Goal: Information Seeking & Learning: Find specific fact

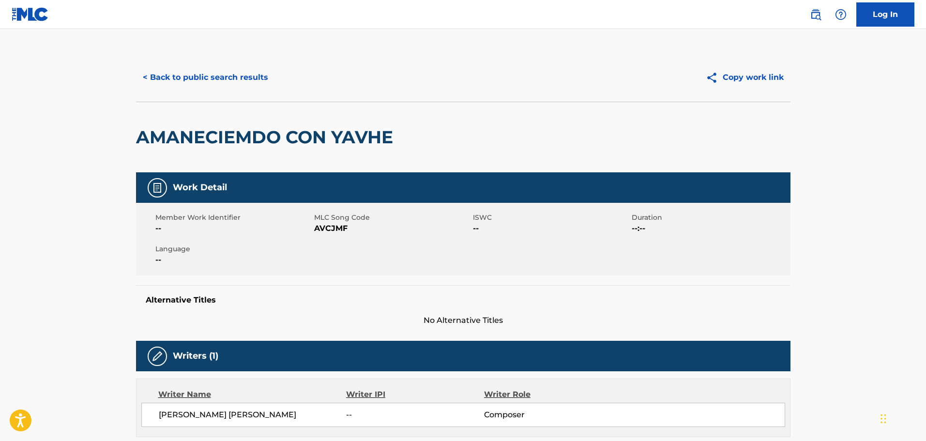
click at [224, 90] on div "< Back to public search results Copy work link" at bounding box center [463, 77] width 654 height 48
click at [225, 84] on button "< Back to public search results" at bounding box center [205, 77] width 139 height 24
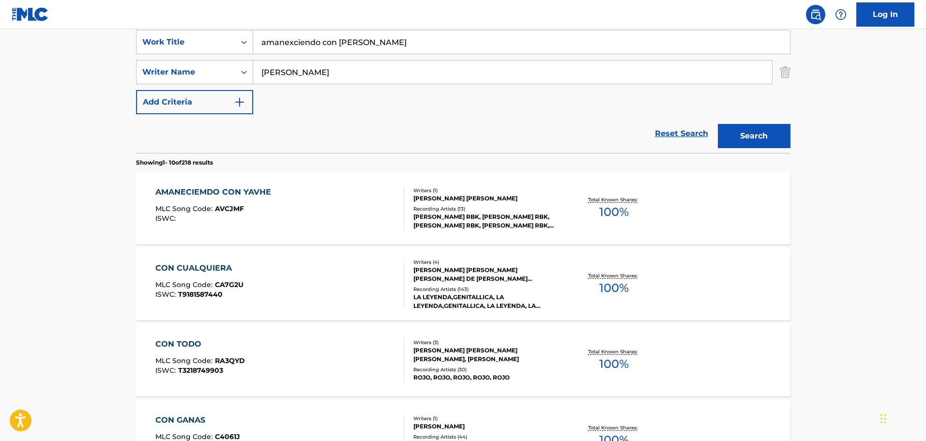
scroll to position [182, 0]
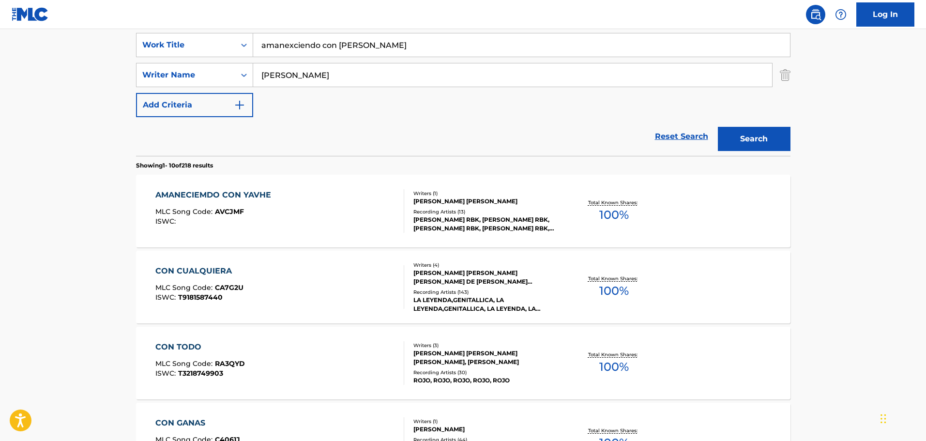
drag, startPoint x: 386, startPoint y: 51, endPoint x: 282, endPoint y: 46, distance: 104.6
click at [283, 46] on input "amanexciendo con [PERSON_NAME]" at bounding box center [521, 44] width 537 height 23
type input "a"
type input "baggy jeans"
type input "berger"
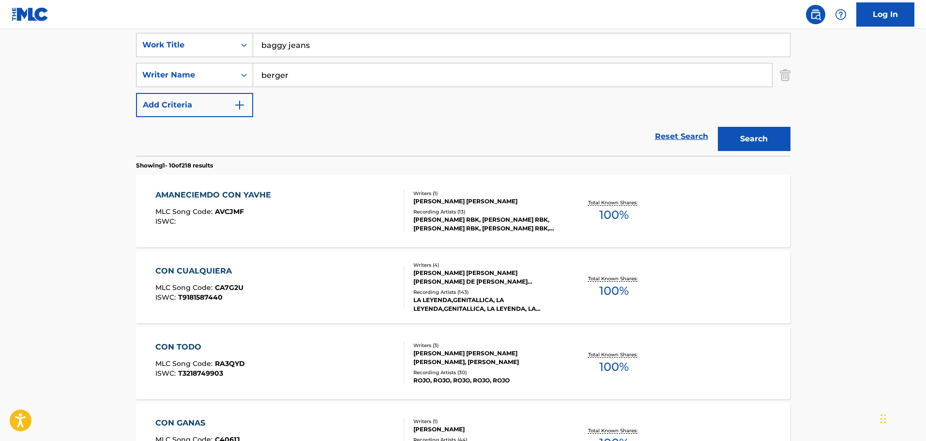
click at [718, 127] on button "Search" at bounding box center [754, 139] width 73 height 24
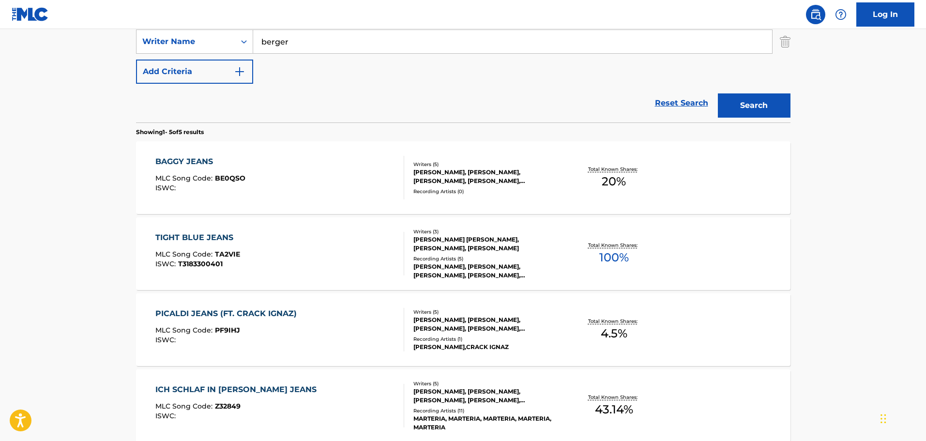
scroll to position [231, 0]
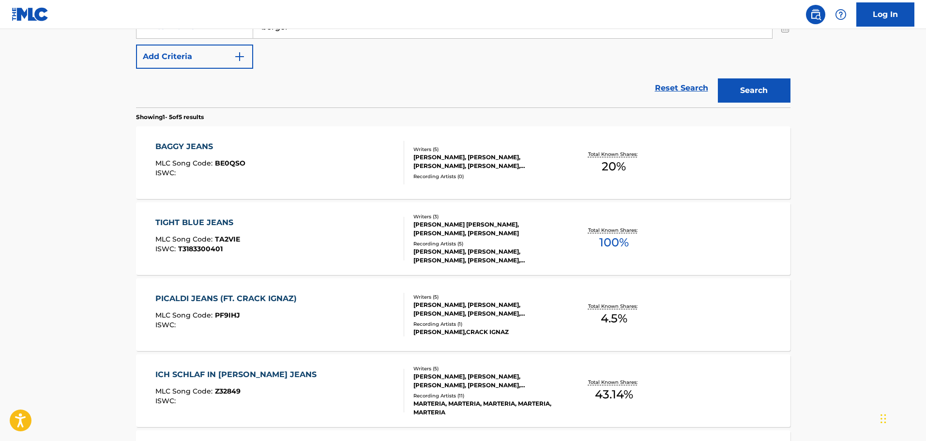
click at [341, 173] on div "BAGGY JEANS MLC Song Code : BE0QSO ISWC :" at bounding box center [279, 163] width 249 height 44
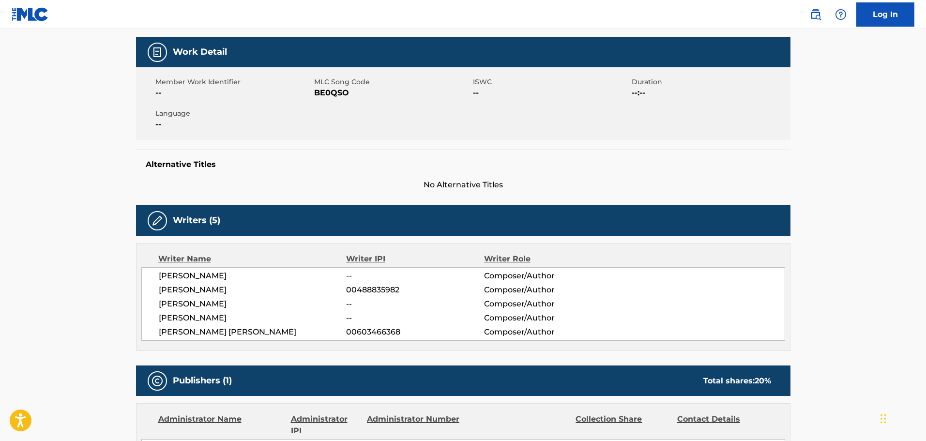
scroll to position [33, 0]
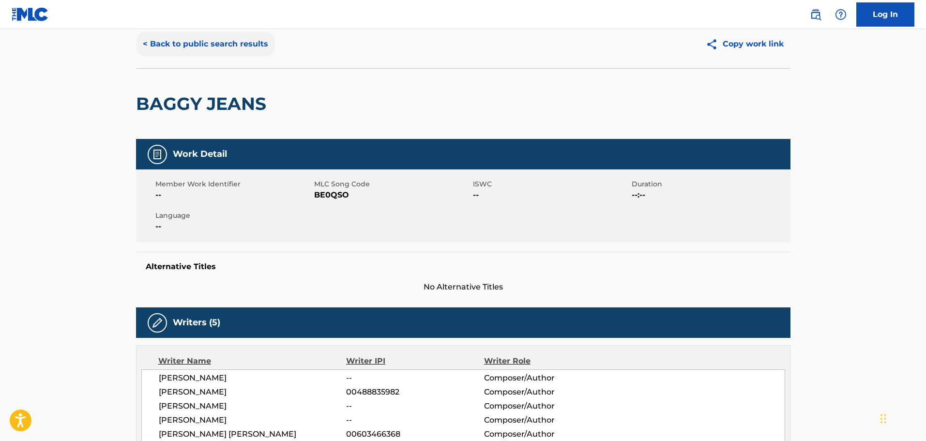
click at [240, 51] on button "< Back to public search results" at bounding box center [205, 44] width 139 height 24
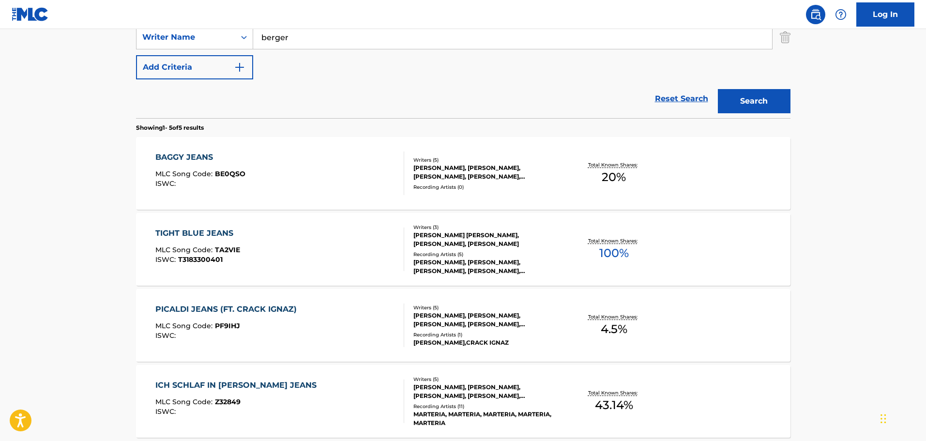
scroll to position [141, 0]
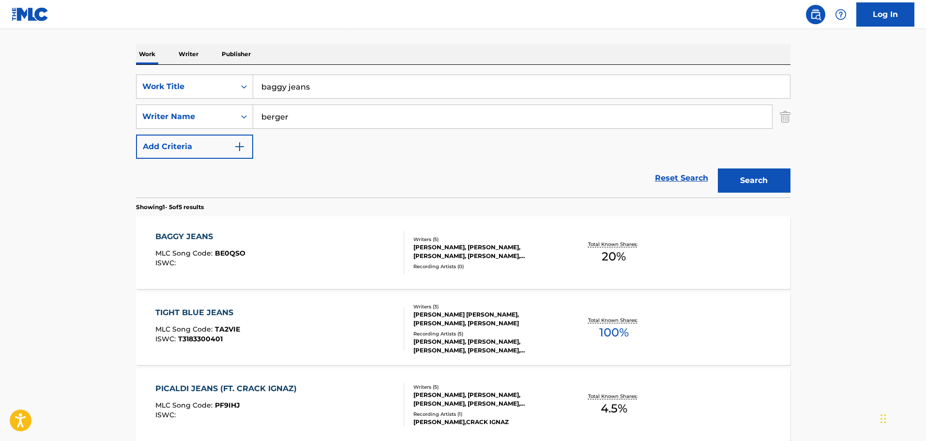
drag, startPoint x: 344, startPoint y: 82, endPoint x: 214, endPoint y: 66, distance: 131.6
click at [214, 66] on div "SearchWithCriteriacd332d84-1283-43cd-83c8-8e2b93c169e1 Work Title baggy jeans S…" at bounding box center [463, 131] width 654 height 133
type input "look out for me"
type input "fang"
click at [718, 168] on button "Search" at bounding box center [754, 180] width 73 height 24
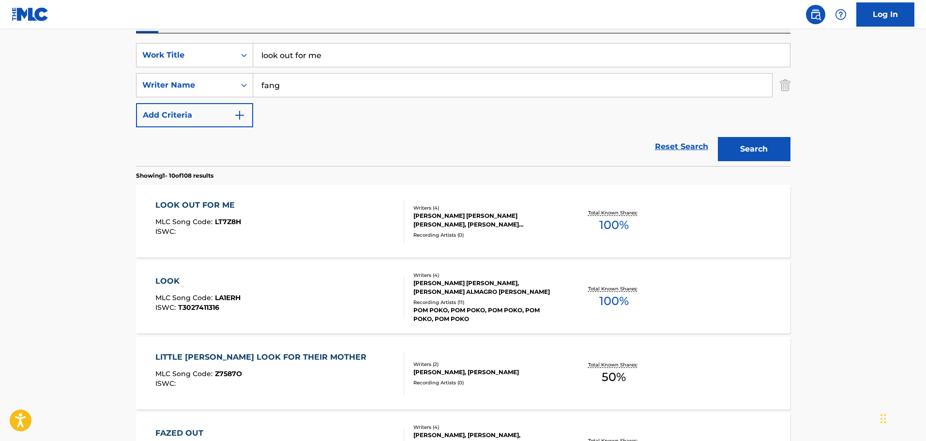
scroll to position [189, 0]
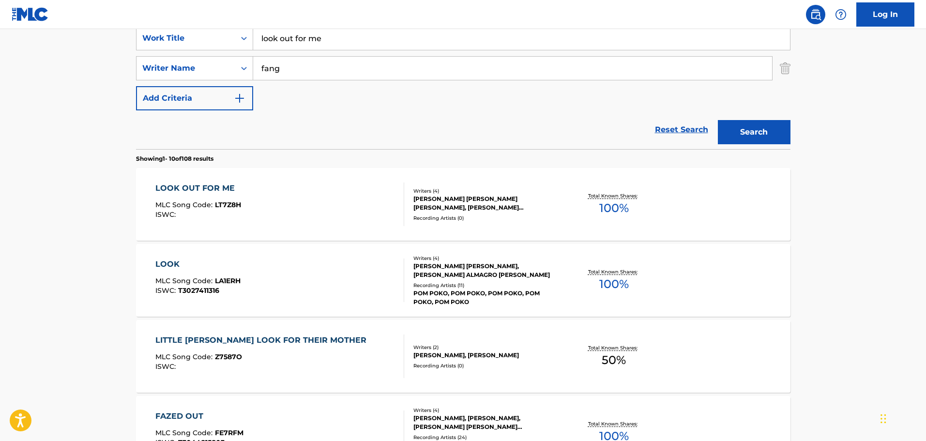
click at [359, 212] on div "LOOK OUT FOR ME MLC Song Code : LT7Z8H ISWC :" at bounding box center [279, 204] width 249 height 44
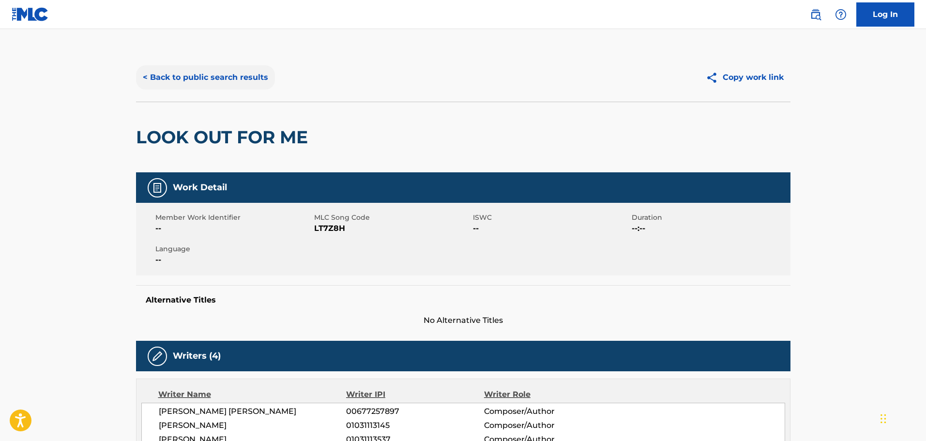
click at [240, 66] on button "< Back to public search results" at bounding box center [205, 77] width 139 height 24
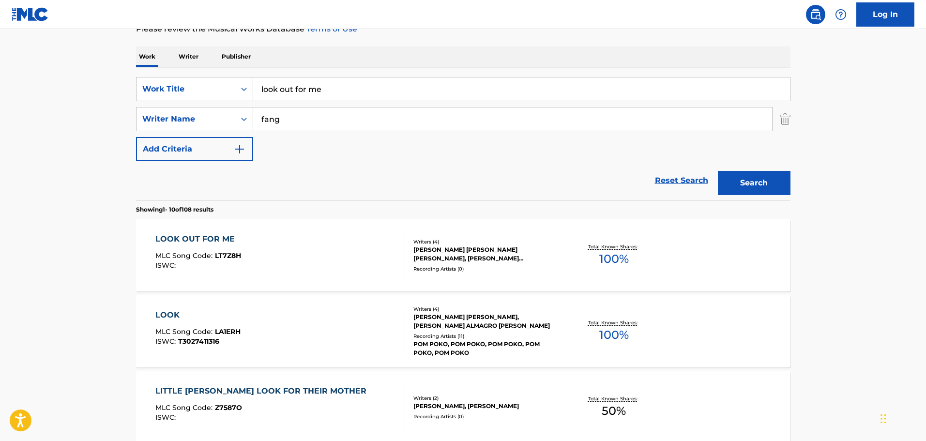
scroll to position [92, 0]
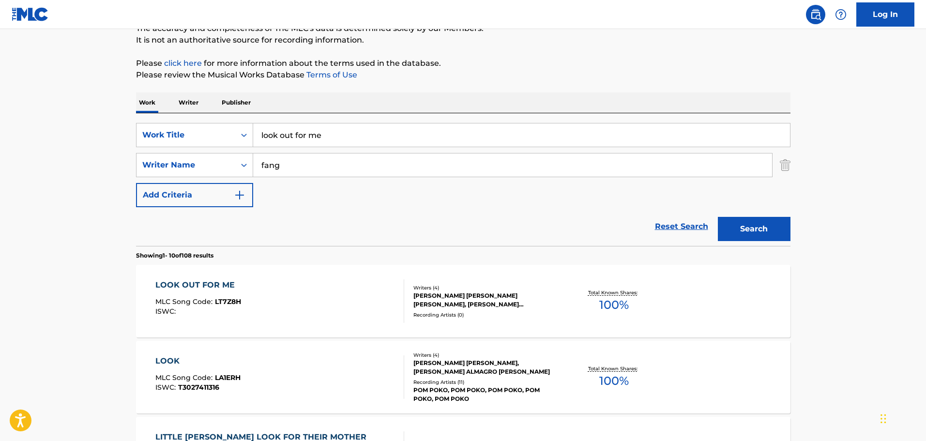
drag, startPoint x: 364, startPoint y: 129, endPoint x: 154, endPoint y: 110, distance: 210.9
type input "SICK OF MYSELF"
click at [718, 217] on button "Search" at bounding box center [754, 229] width 73 height 24
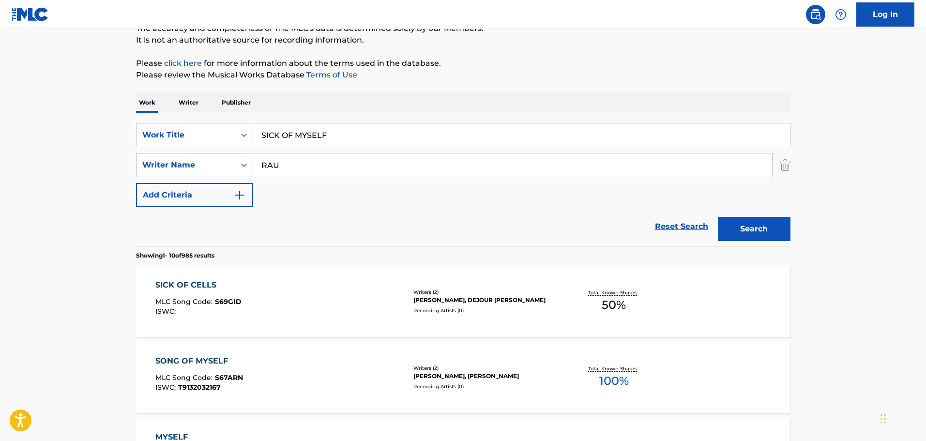
drag, startPoint x: 311, startPoint y: 156, endPoint x: 182, endPoint y: 161, distance: 128.3
click at [182, 161] on div "SearchWithCriteria89722c5d-02be-4858-85eb-6f7d344be80b Writer Name [PERSON_NAME]" at bounding box center [463, 165] width 654 height 24
type input "[PERSON_NAME]"
click at [718, 217] on button "Search" at bounding box center [754, 229] width 73 height 24
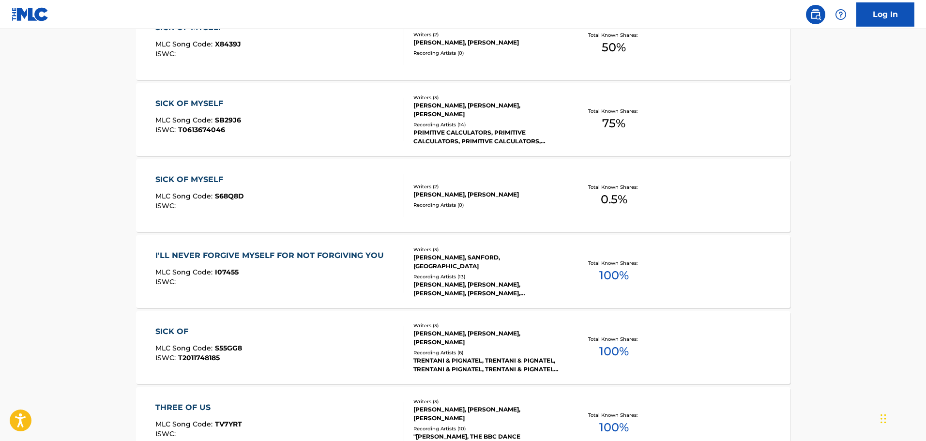
scroll to position [479, 0]
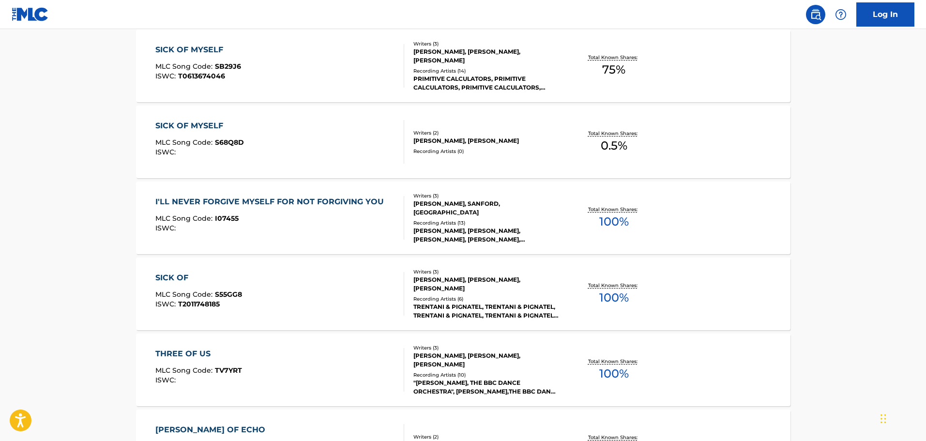
click at [322, 120] on div "SICK OF MYSELF MLC Song Code : S68Q8D ISWC : Writers ( 2 ) [PERSON_NAME], [PERS…" at bounding box center [463, 141] width 654 height 73
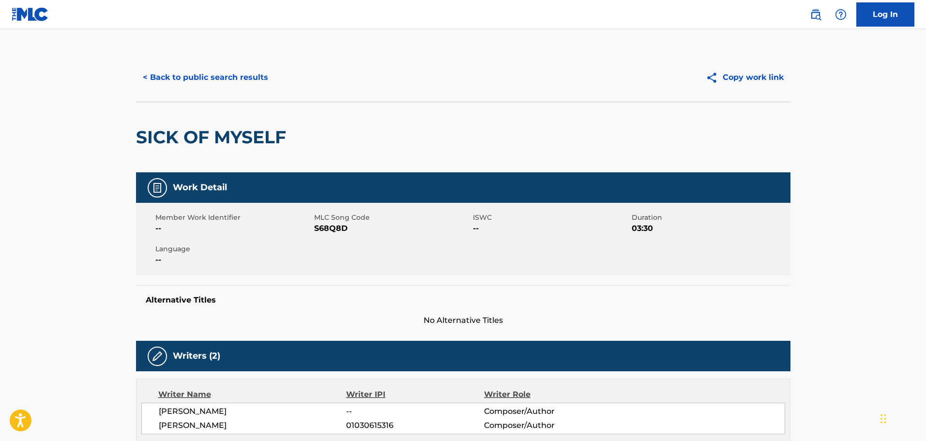
click at [187, 59] on div "< Back to public search results Copy work link" at bounding box center [463, 77] width 654 height 48
click at [186, 76] on button "< Back to public search results" at bounding box center [205, 77] width 139 height 24
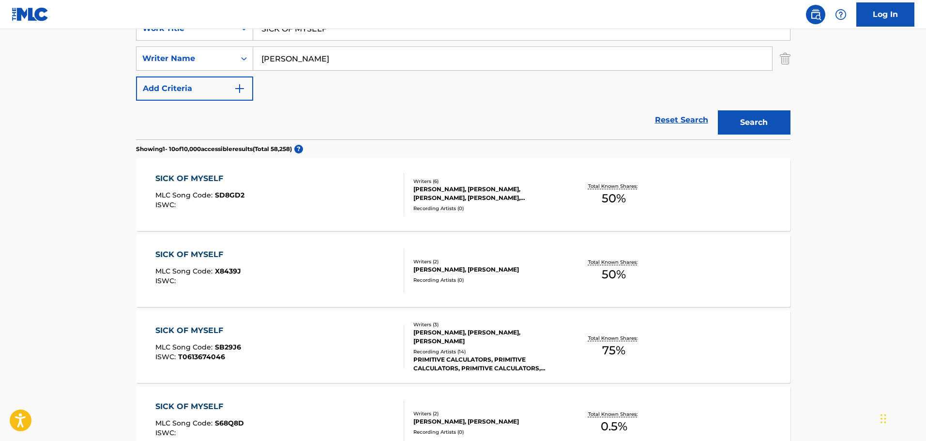
scroll to position [196, 0]
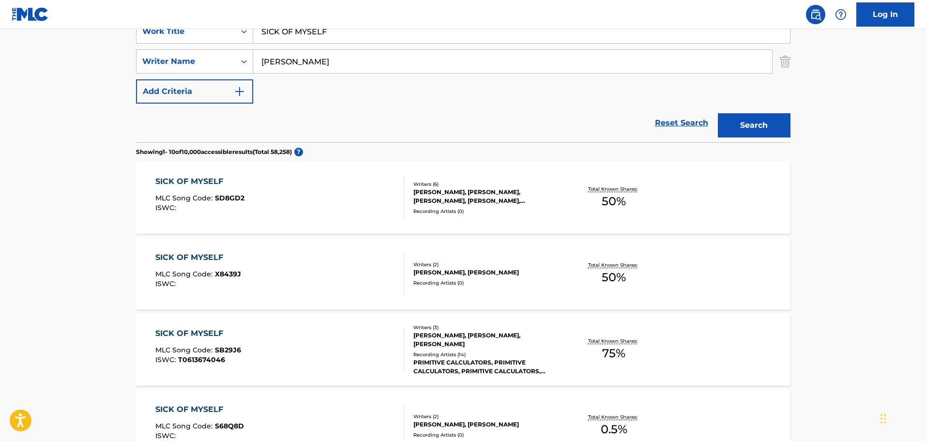
drag, startPoint x: 781, startPoint y: 62, endPoint x: 777, endPoint y: 60, distance: 5.2
click at [781, 63] on img "Search Form" at bounding box center [784, 61] width 11 height 24
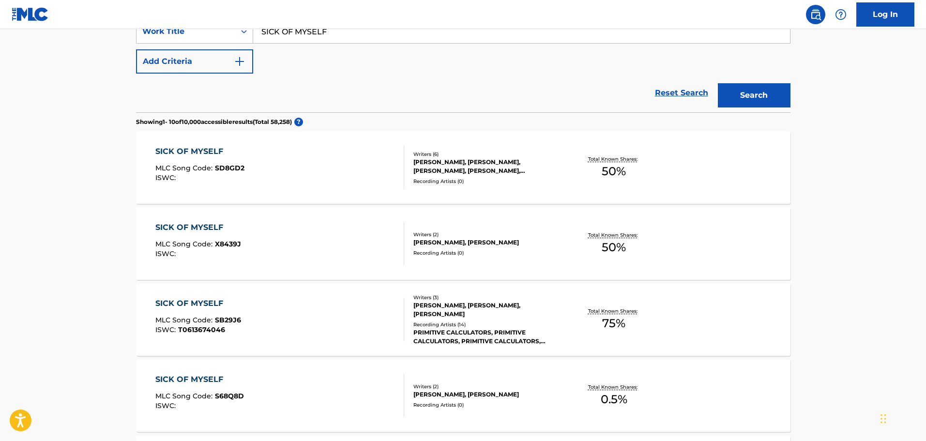
drag, startPoint x: 412, startPoint y: 38, endPoint x: 124, endPoint y: 26, distance: 288.2
click at [124, 26] on div "Log In The MLC Public Work Search The accuracy and completeness of The MLC's da…" at bounding box center [463, 396] width 926 height 1184
click at [718, 83] on button "Search" at bounding box center [754, 95] width 73 height 24
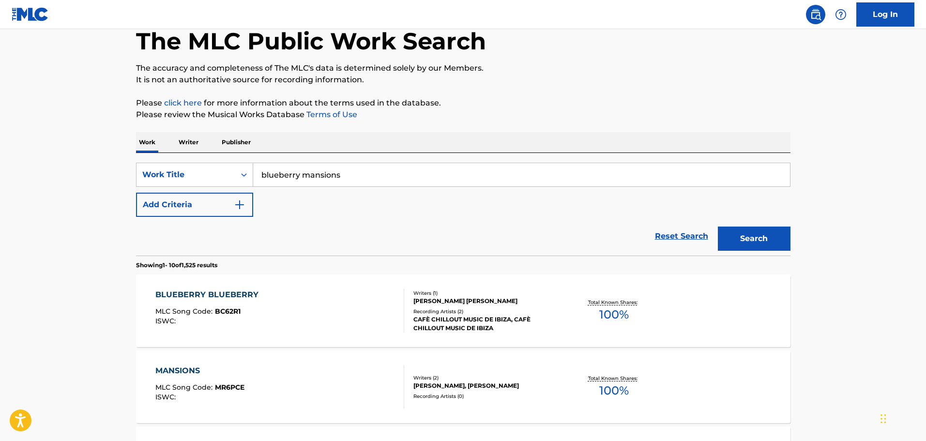
scroll to position [48, 0]
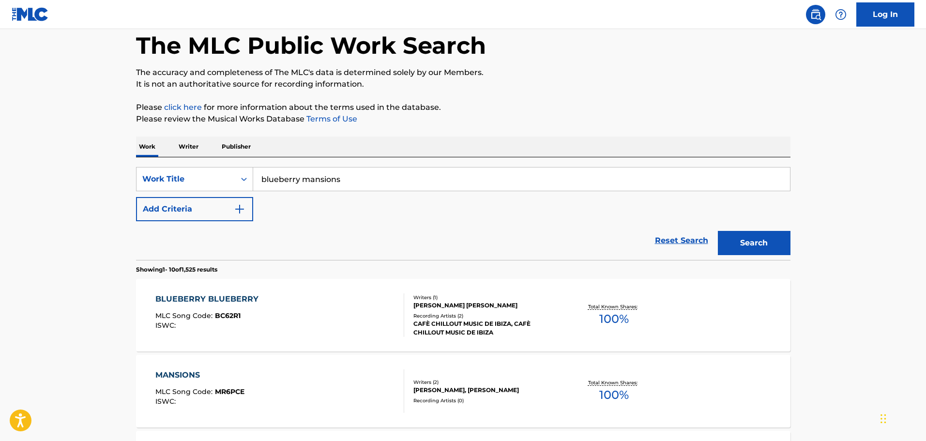
drag, startPoint x: 369, startPoint y: 176, endPoint x: 180, endPoint y: 153, distance: 190.0
click at [718, 231] on button "Search" at bounding box center [754, 243] width 73 height 24
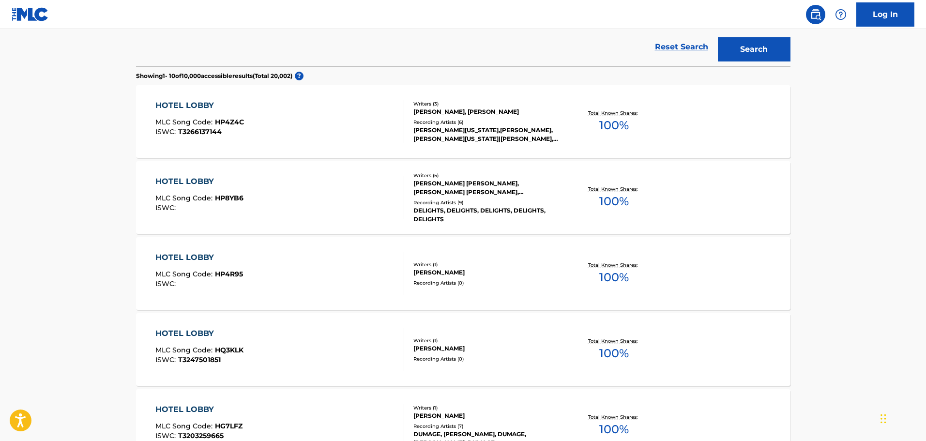
scroll to position [145, 0]
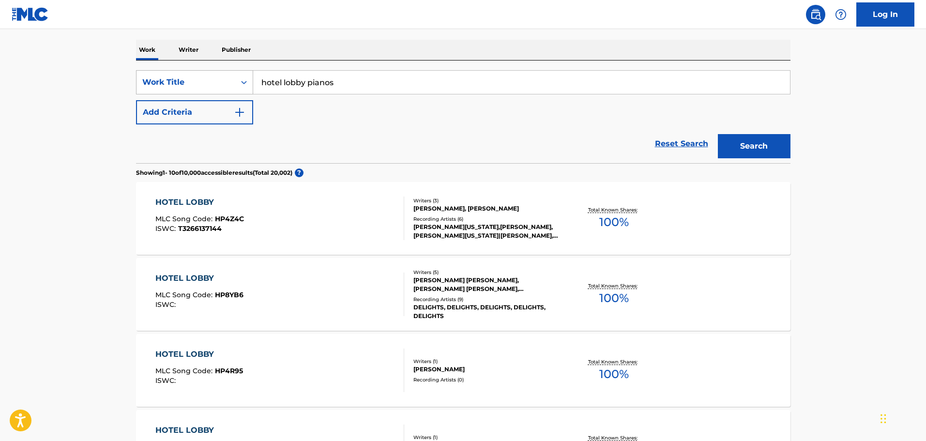
drag, startPoint x: 345, startPoint y: 83, endPoint x: 174, endPoint y: 73, distance: 172.1
click at [174, 73] on div "SearchWithCriteriacd332d84-1283-43cd-83c8-8e2b93c169e1 Work Title hotel lobby p…" at bounding box center [463, 82] width 654 height 24
type input "fufn"
click at [187, 111] on button "Add Criteria" at bounding box center [194, 112] width 117 height 24
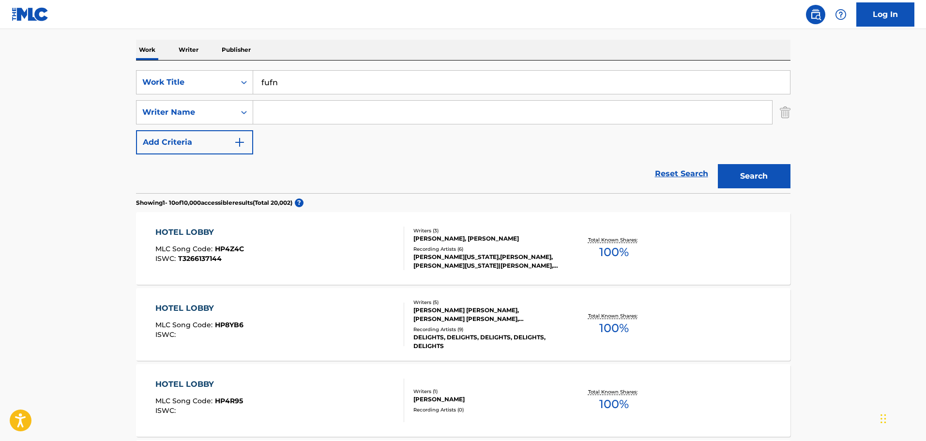
click at [312, 116] on input "Search Form" at bounding box center [512, 112] width 519 height 23
type input "r"
type input "thirlwall"
click at [718, 164] on button "Search" at bounding box center [754, 176] width 73 height 24
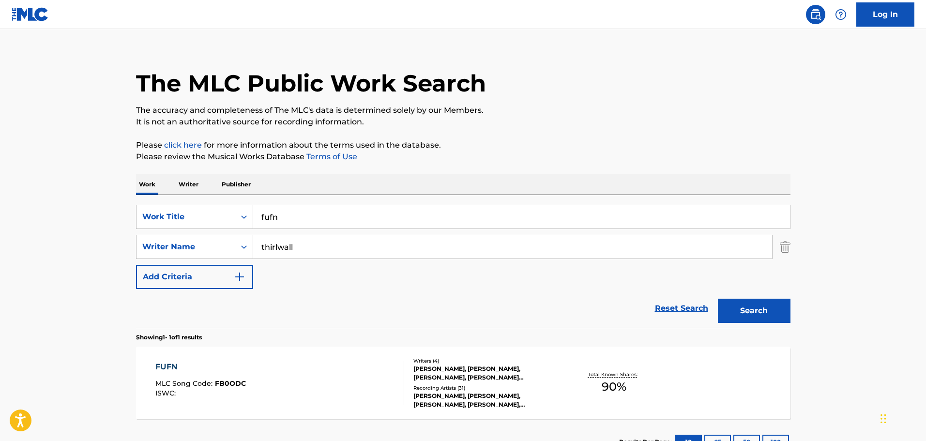
scroll to position [86, 0]
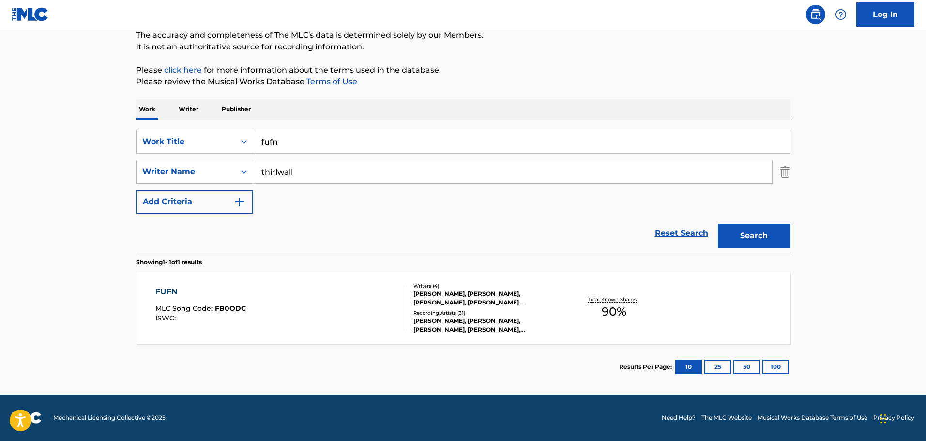
click at [315, 296] on div "FUFN MLC Song Code : FB0ODC ISWC :" at bounding box center [279, 308] width 249 height 44
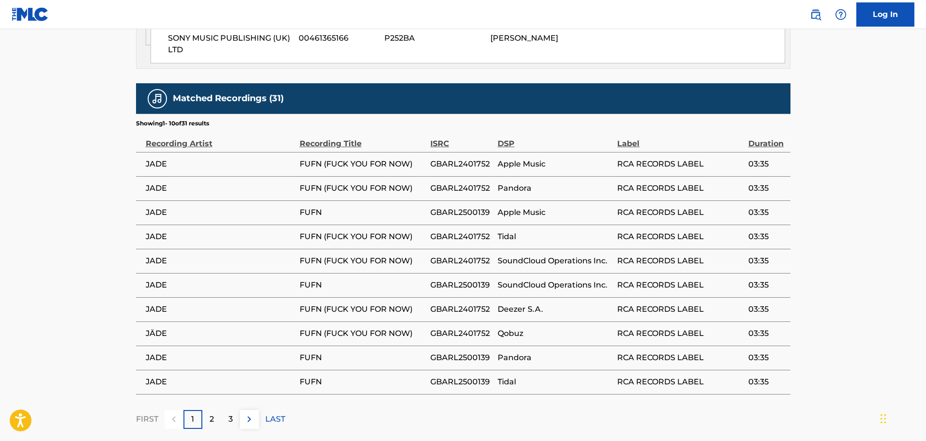
scroll to position [1015, 0]
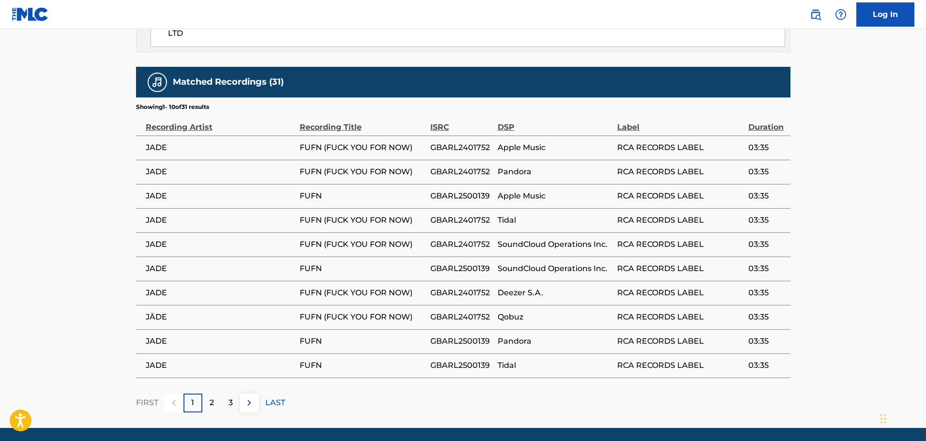
click at [453, 142] on span "GBARL2401752" at bounding box center [461, 148] width 62 height 12
copy span "GBARL2401752"
click at [442, 190] on span "GBARL2500139" at bounding box center [461, 196] width 62 height 12
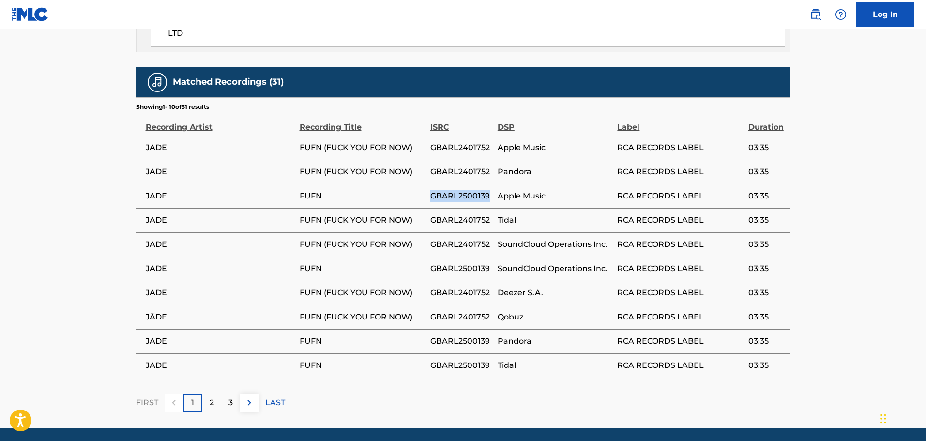
copy span "GBARL2500139"
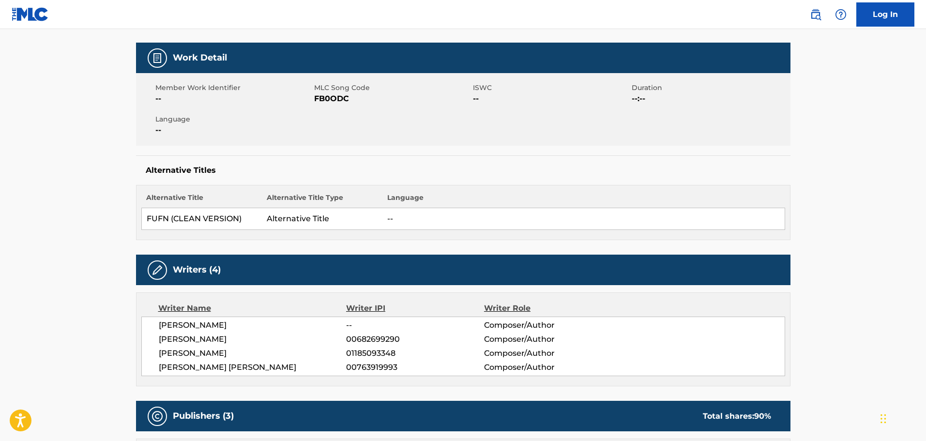
scroll to position [47, 0]
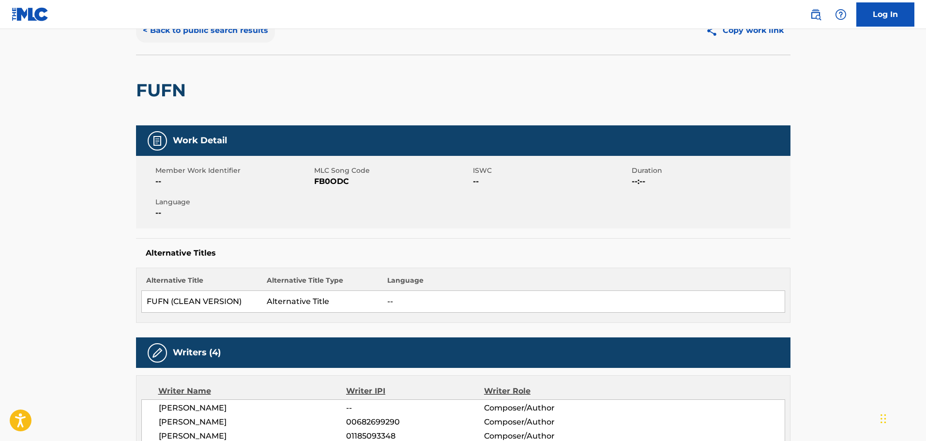
click at [200, 34] on button "< Back to public search results" at bounding box center [205, 30] width 139 height 24
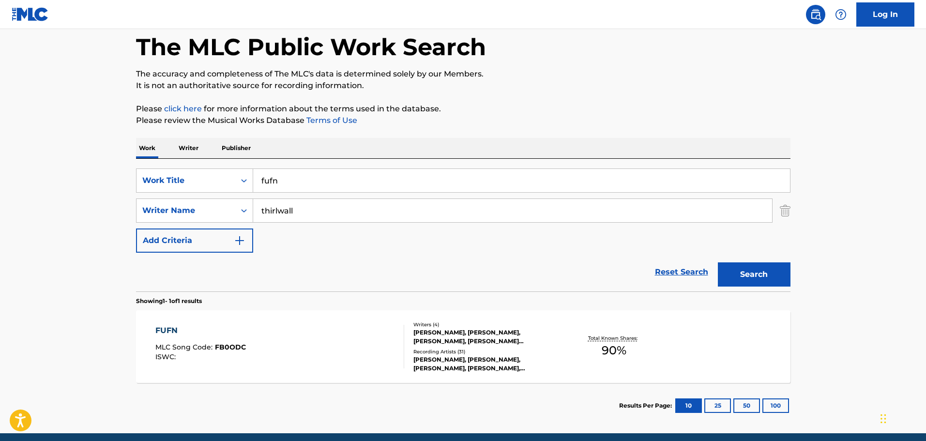
drag, startPoint x: 306, startPoint y: 181, endPoint x: 283, endPoint y: 179, distance: 22.8
click at [283, 179] on input "fufn" at bounding box center [521, 180] width 537 height 23
type input "f"
type input "LOVE IS A CURSE"
type input "[PERSON_NAME]"
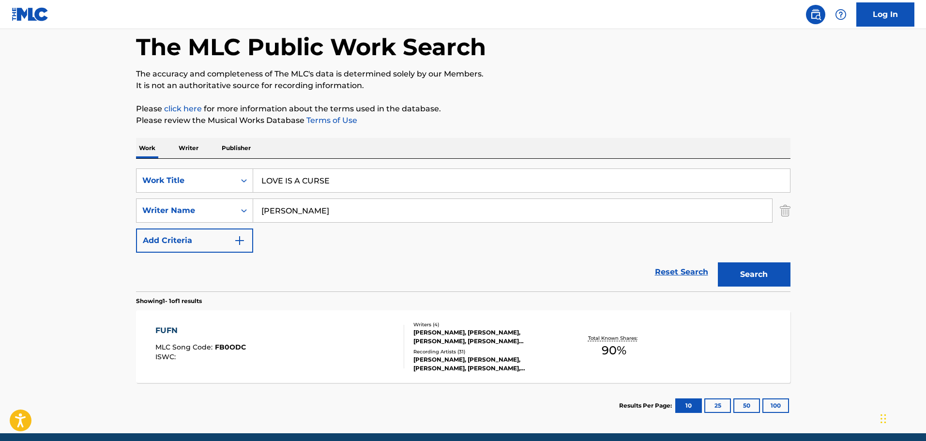
click at [718, 262] on button "Search" at bounding box center [754, 274] width 73 height 24
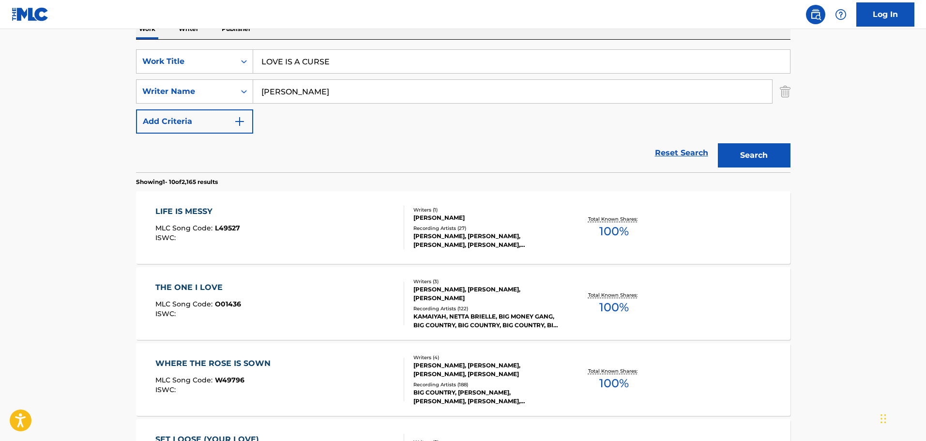
scroll to position [192, 0]
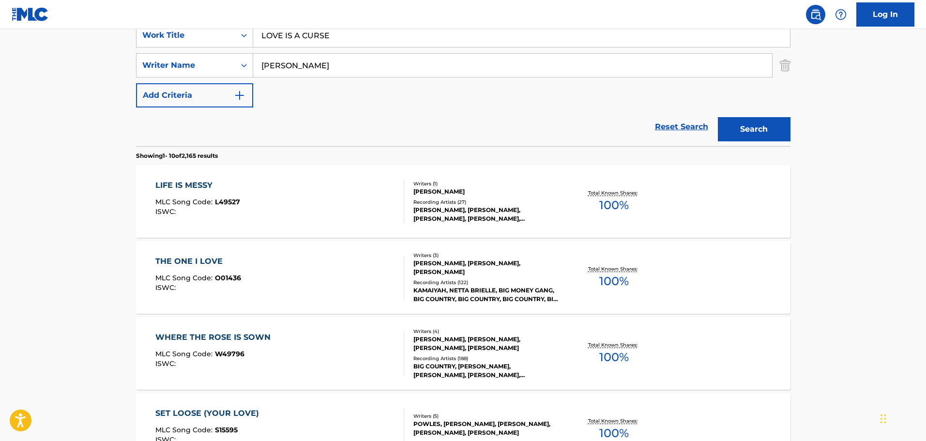
drag, startPoint x: 389, startPoint y: 40, endPoint x: 232, endPoint y: 24, distance: 157.6
click at [232, 24] on div "Log In The MLC Public Work Search The accuracy and completeness of The MLC's da…" at bounding box center [463, 415] width 926 height 1214
click at [718, 117] on button "Search" at bounding box center [754, 129] width 73 height 24
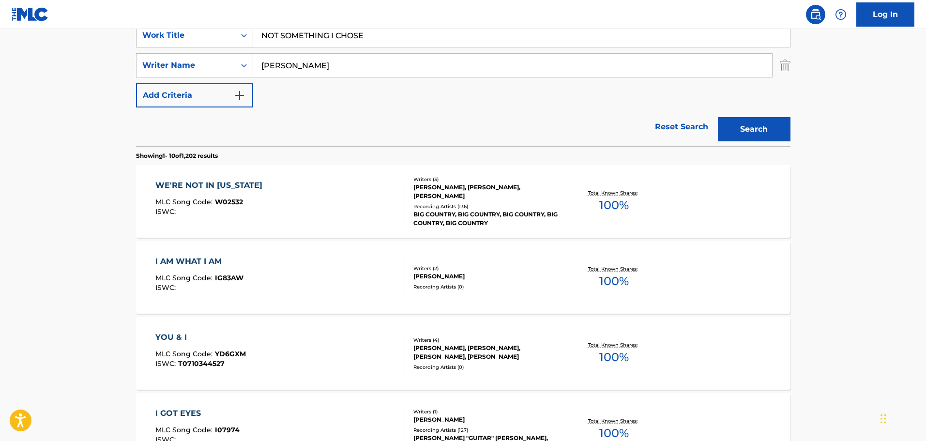
drag, startPoint x: 377, startPoint y: 41, endPoint x: 184, endPoint y: 39, distance: 193.1
click at [184, 39] on div "SearchWithCriteriacd332d84-1283-43cd-83c8-8e2b93c169e1 Work Title NOT SOMETHING…" at bounding box center [463, 35] width 654 height 24
type input "ONE OF A KIND"
click at [718, 117] on button "Search" at bounding box center [754, 129] width 73 height 24
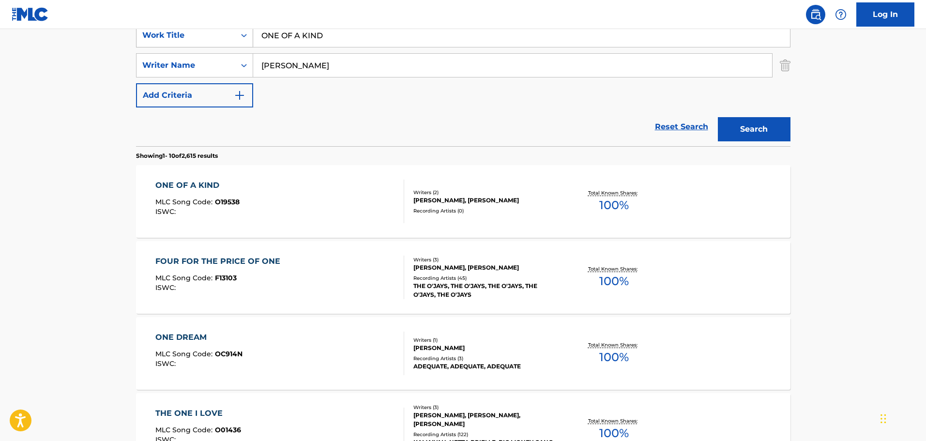
drag, startPoint x: 394, startPoint y: 34, endPoint x: 238, endPoint y: 36, distance: 155.8
click at [238, 36] on div "SearchWithCriteriacd332d84-1283-43cd-83c8-8e2b93c169e1 Work Title ONE OF A KIND" at bounding box center [463, 35] width 654 height 24
type input "ATLAS"
drag, startPoint x: 334, startPoint y: 53, endPoint x: 288, endPoint y: 60, distance: 46.9
click at [288, 60] on div "[PERSON_NAME]" at bounding box center [512, 65] width 519 height 24
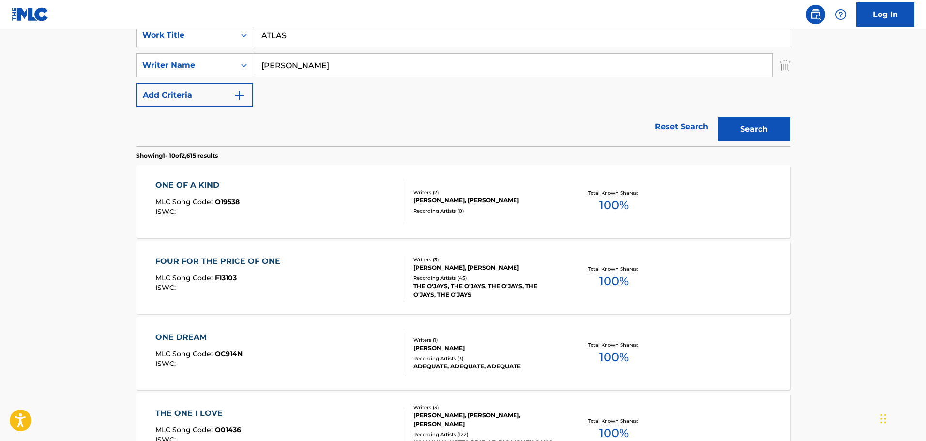
drag, startPoint x: 318, startPoint y: 63, endPoint x: 273, endPoint y: 63, distance: 45.5
click at [273, 63] on input "[PERSON_NAME]" at bounding box center [512, 65] width 519 height 23
type input "W"
type input "BOSTOCK"
click at [718, 117] on button "Search" at bounding box center [754, 129] width 73 height 24
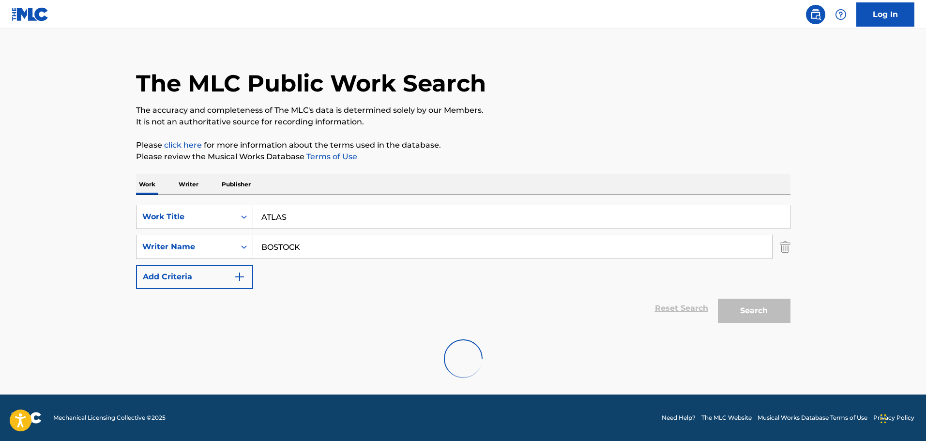
scroll to position [0, 0]
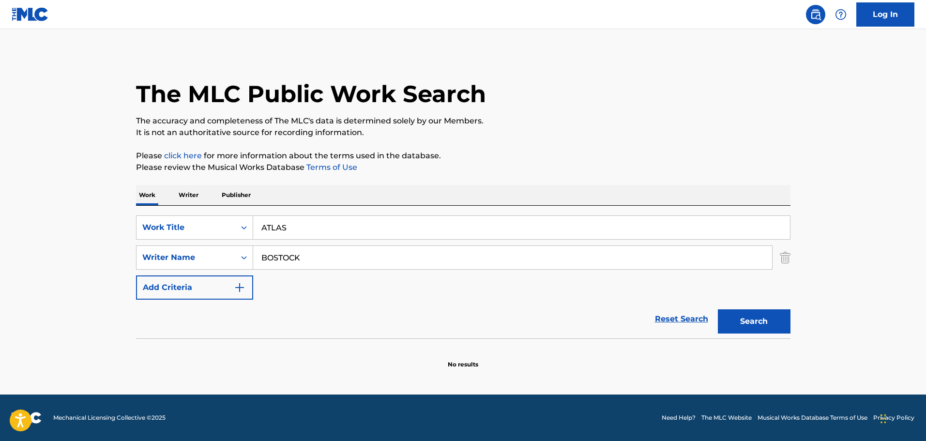
drag, startPoint x: 383, startPoint y: 224, endPoint x: 239, endPoint y: 205, distance: 145.5
click at [239, 205] on div "Work Writer Publisher SearchWithCriteriacd332d84-1283-43cd-83c8-8e2b93c169e1 Wo…" at bounding box center [463, 277] width 654 height 184
type input "CESTA"
drag, startPoint x: 365, startPoint y: 273, endPoint x: 360, endPoint y: 269, distance: 6.6
click at [360, 269] on div "SearchWithCriteriacd332d84-1283-43cd-83c8-8e2b93c169e1 Work Title CESTA SearchW…" at bounding box center [463, 257] width 654 height 84
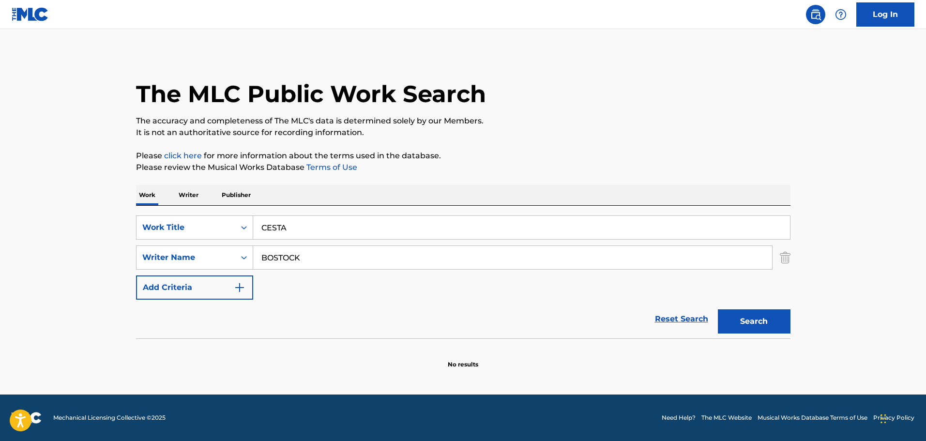
drag, startPoint x: 358, startPoint y: 261, endPoint x: 142, endPoint y: 241, distance: 216.7
click at [142, 241] on div "SearchWithCriteriacd332d84-1283-43cd-83c8-8e2b93c169e1 Work Title CESTA SearchW…" at bounding box center [463, 257] width 654 height 84
paste input "[PERSON_NAME]"
type input "[PERSON_NAME]"
click at [727, 306] on div "Search" at bounding box center [751, 318] width 77 height 39
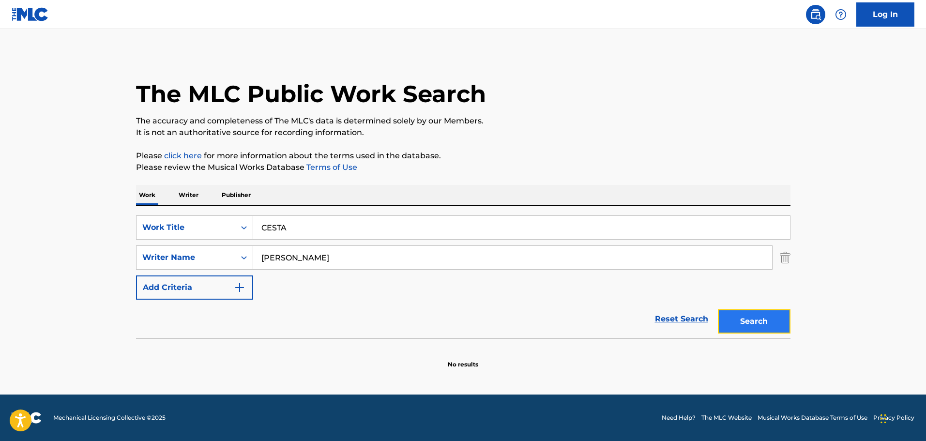
click at [728, 311] on button "Search" at bounding box center [754, 321] width 73 height 24
drag, startPoint x: 356, startPoint y: 216, endPoint x: 272, endPoint y: 197, distance: 85.3
click at [272, 197] on div "Work Writer Publisher SearchWithCriteriacd332d84-1283-43cd-83c8-8e2b93c169e1 Wo…" at bounding box center [463, 277] width 654 height 184
type input "C"
type input "DOWN BAD"
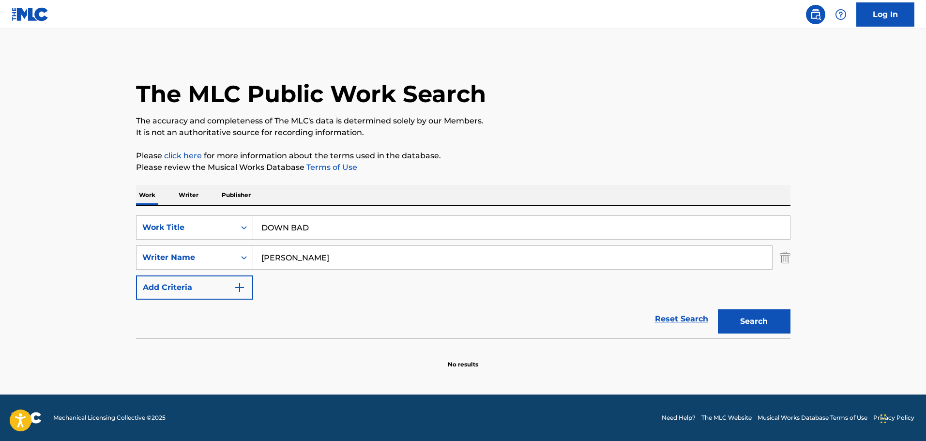
type input "[PERSON_NAME]"
click at [718, 309] on button "Search" at bounding box center [754, 321] width 73 height 24
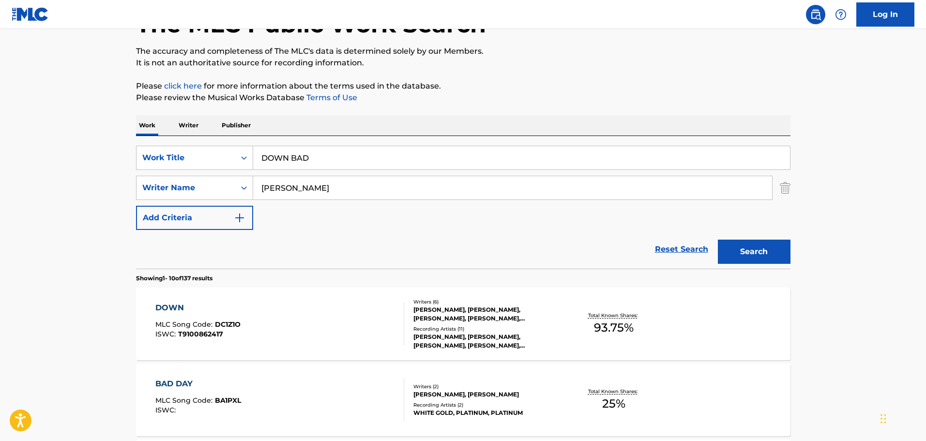
scroll to position [253, 0]
